Goal: Use online tool/utility

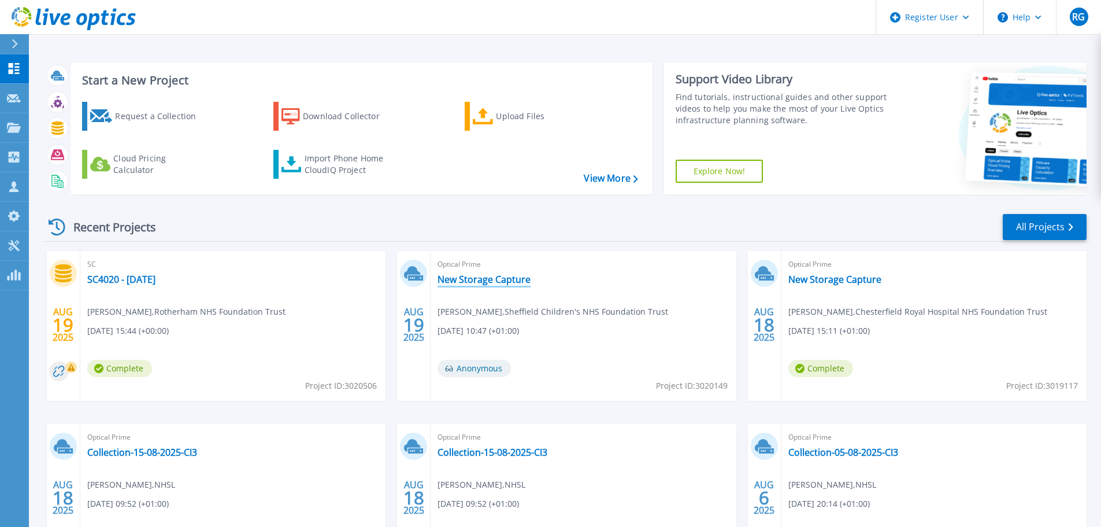
click at [494, 280] on link "New Storage Capture" at bounding box center [484, 279] width 93 height 12
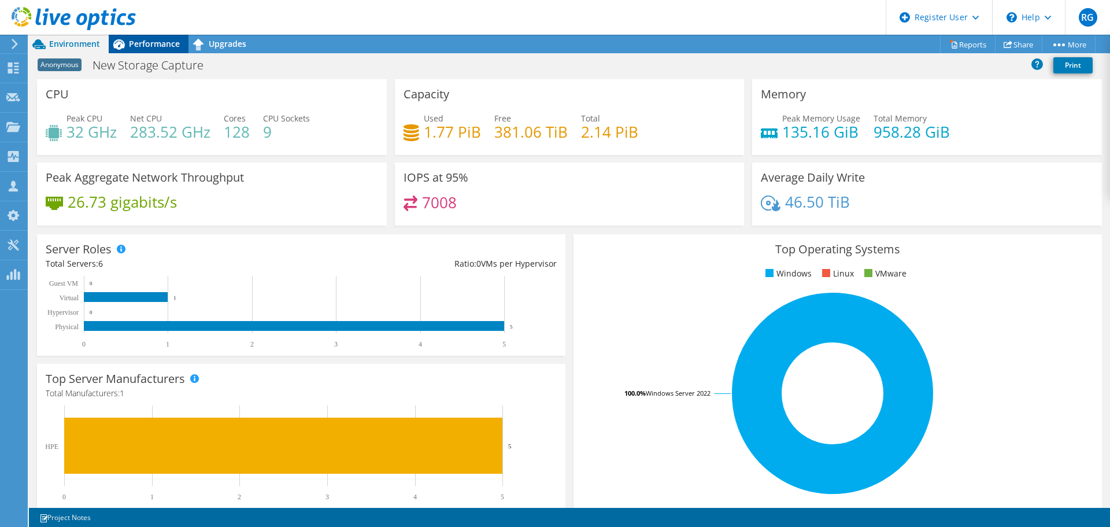
click at [160, 50] on div "Performance" at bounding box center [149, 44] width 80 height 18
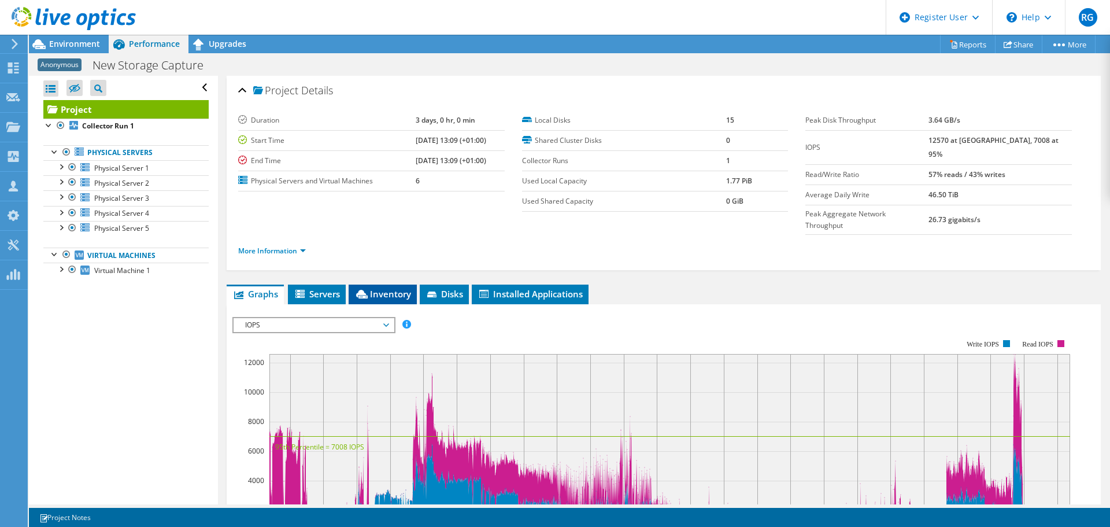
click at [375, 288] on span "Inventory" at bounding box center [382, 294] width 57 height 12
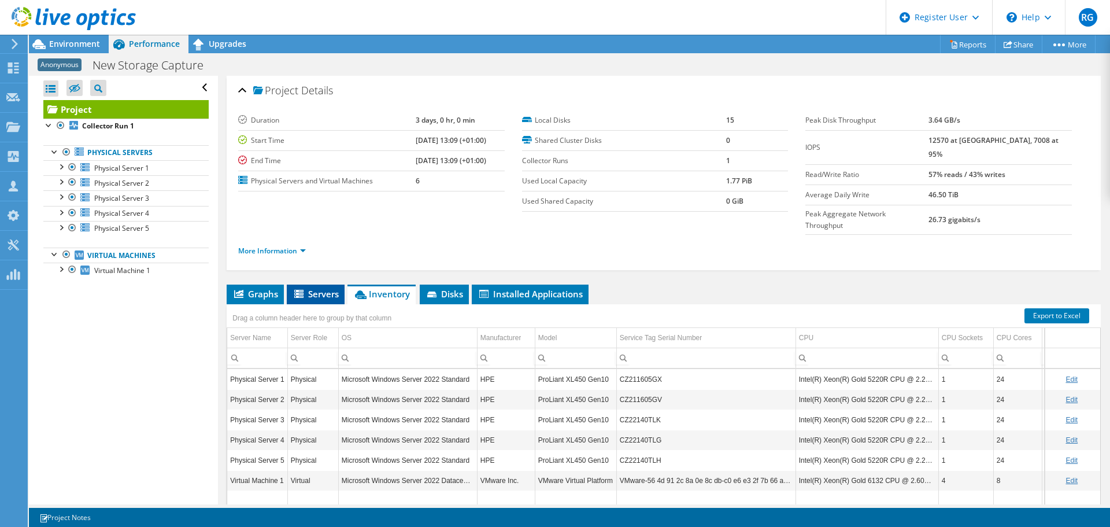
click at [327, 288] on span "Servers" at bounding box center [315, 294] width 46 height 12
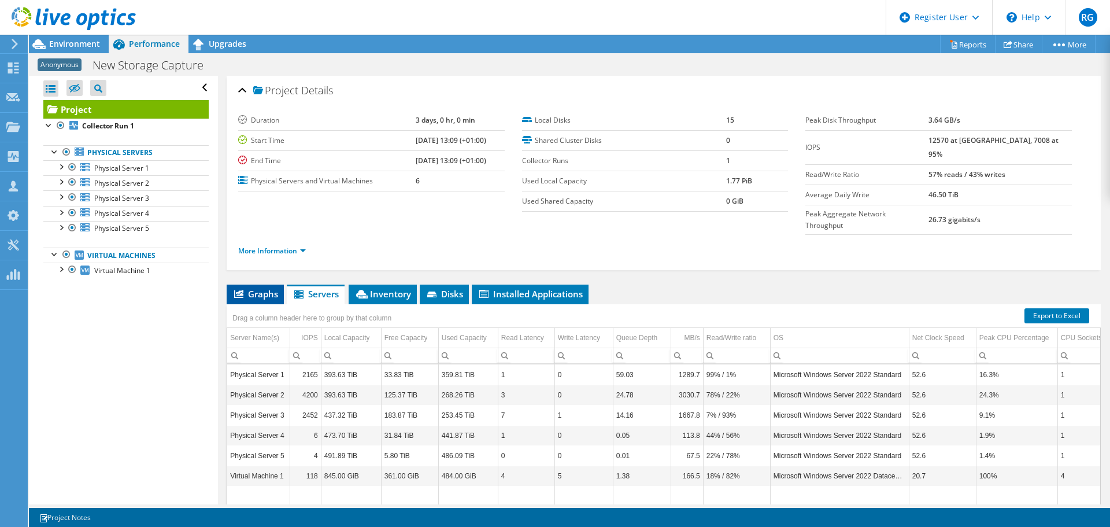
click at [271, 288] on span "Graphs" at bounding box center [255, 294] width 46 height 12
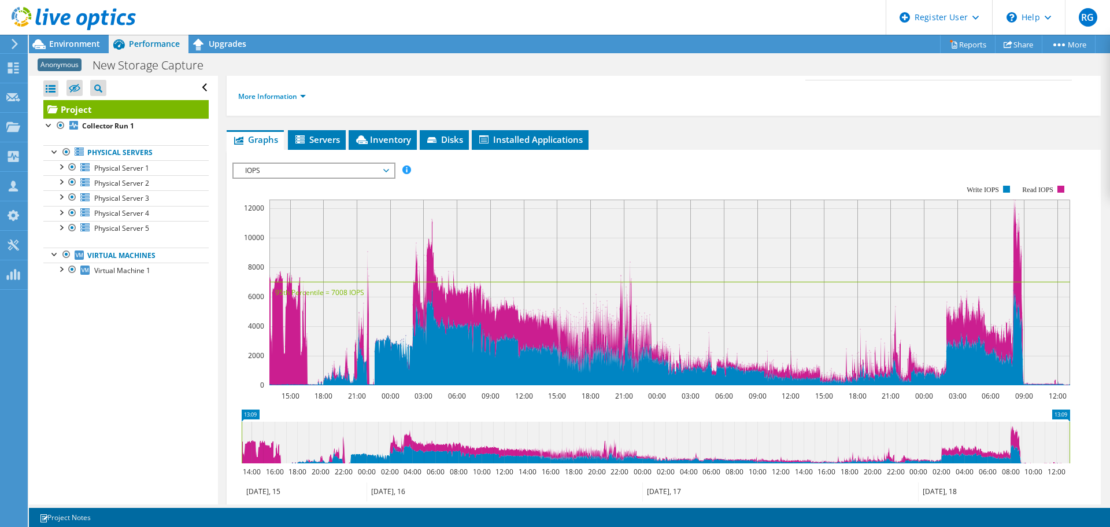
scroll to position [144, 0]
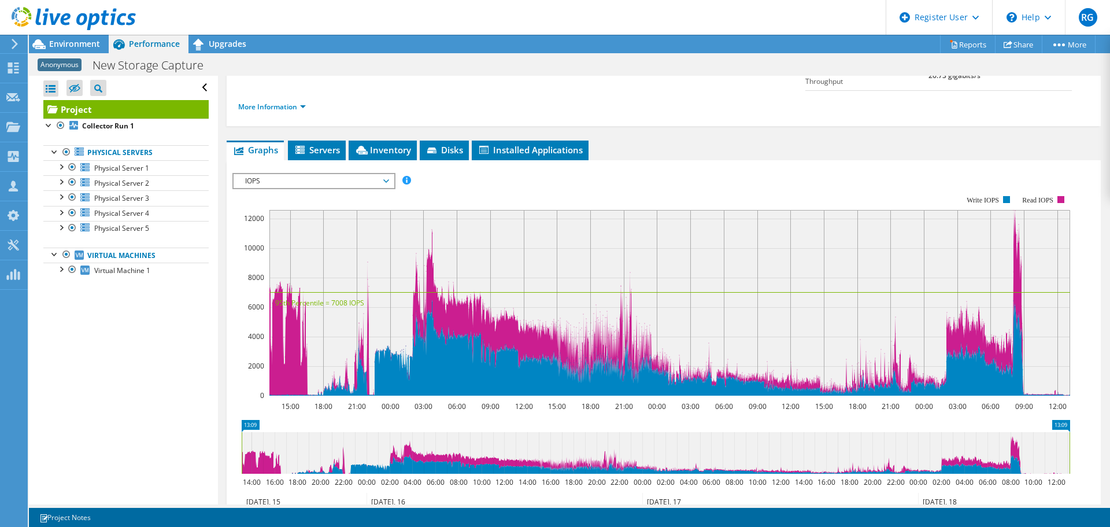
click at [380, 174] on span "IOPS" at bounding box center [313, 181] width 149 height 14
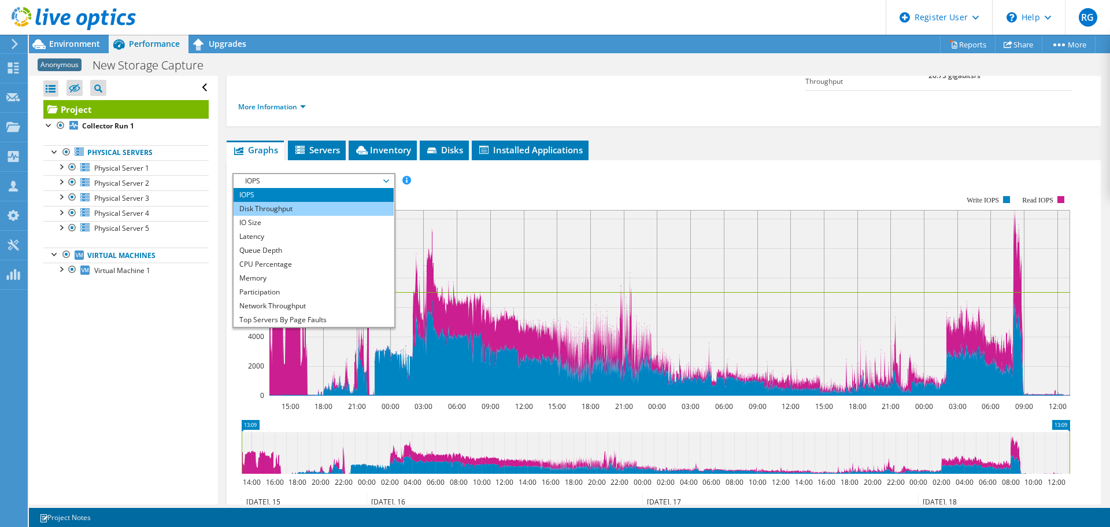
click at [358, 202] on li "Disk Throughput" at bounding box center [313, 209] width 160 height 14
